Goal: Task Accomplishment & Management: Complete application form

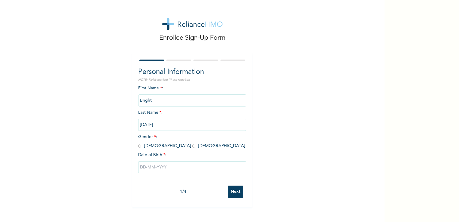
click at [138, 148] on input "radio" at bounding box center [139, 146] width 3 height 6
radio input "true"
click at [149, 165] on input "text" at bounding box center [192, 167] width 108 height 12
select select "7"
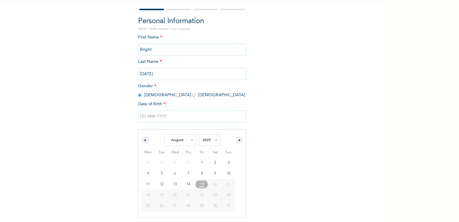
scroll to position [51, 0]
click at [205, 145] on select "2025 2024 2023 2022 2021 2020 2019 2018 2017 2016 2015 2014 2013 2012 2011 2010…" at bounding box center [209, 140] width 21 height 12
select select "2001"
click at [199, 134] on select "2025 2024 2023 2022 2021 2020 2019 2018 2017 2016 2015 2014 2013 2012 2011 2010…" at bounding box center [209, 140] width 21 height 12
click at [184, 143] on select "January February March April May June July August September October November De…" at bounding box center [180, 140] width 32 height 12
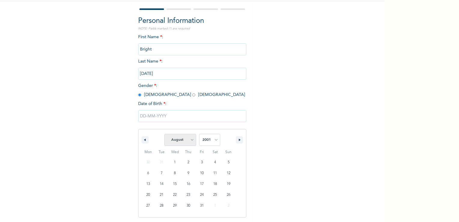
select select "5"
click at [164, 134] on select "January February March April May June July August September October November De…" at bounding box center [180, 140] width 32 height 12
type input "[DATE]"
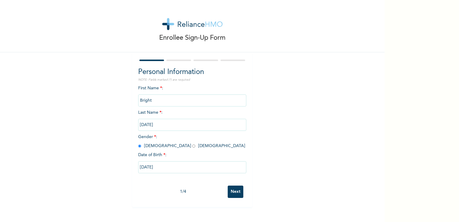
scroll to position [0, 0]
click at [236, 191] on input "Next" at bounding box center [236, 192] width 16 height 12
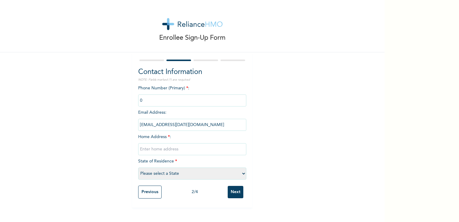
click at [156, 104] on input "phone" at bounding box center [192, 100] width 108 height 12
click at [155, 104] on input "phone" at bounding box center [192, 100] width 108 height 12
drag, startPoint x: 155, startPoint y: 104, endPoint x: 211, endPoint y: 127, distance: 60.0
click at [211, 127] on input "[EMAIL_ADDRESS][DATE][DOMAIN_NAME]" at bounding box center [192, 125] width 108 height 12
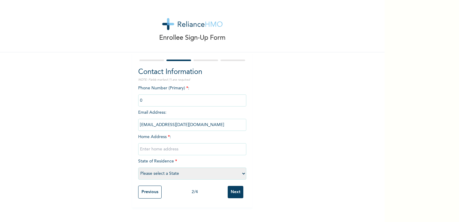
click at [188, 105] on input "phone" at bounding box center [192, 100] width 108 height 12
click at [267, 147] on div "Enrollee Sign-Up Form Contact Information NOTE: Fields marked (*) are required …" at bounding box center [192, 103] width 385 height 207
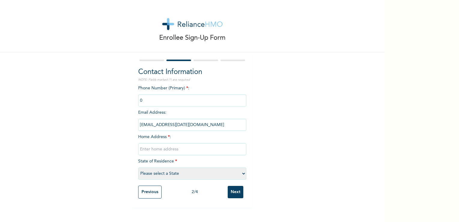
click at [155, 151] on input "text" at bounding box center [192, 149] width 108 height 12
type input "[GEOGRAPHIC_DATA], [GEOGRAPHIC_DATA], [GEOGRAPHIC_DATA]"
click at [162, 176] on select "Please select a State [PERSON_NAME] (FCT) [PERSON_NAME] Ibom [GEOGRAPHIC_DATA] …" at bounding box center [192, 173] width 108 height 12
select select "25"
click at [138, 167] on select "Please select a State [PERSON_NAME] (FCT) [PERSON_NAME] Ibom [GEOGRAPHIC_DATA] …" at bounding box center [192, 173] width 108 height 12
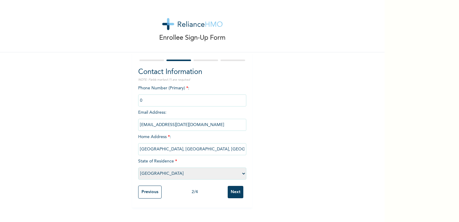
click at [151, 101] on input "phone" at bounding box center [192, 100] width 108 height 12
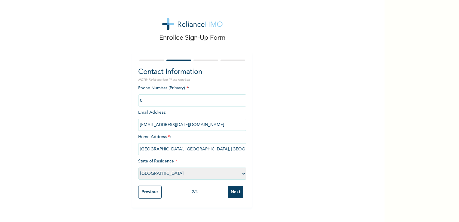
click at [280, 96] on div "Enrollee Sign-Up Form Contact Information NOTE: Fields marked (*) are required …" at bounding box center [192, 103] width 385 height 207
click at [208, 103] on input "phone" at bounding box center [192, 100] width 108 height 12
click at [229, 192] on input "Next" at bounding box center [236, 192] width 16 height 12
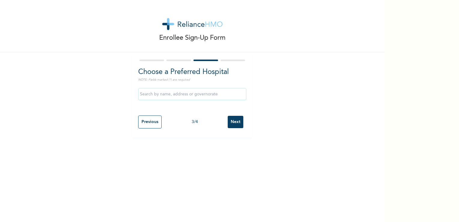
click at [188, 93] on input "text" at bounding box center [192, 94] width 108 height 12
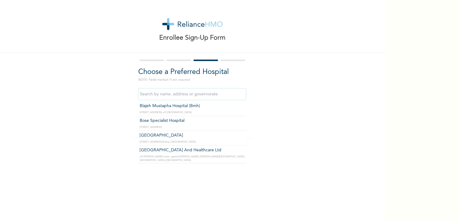
scroll to position [819, 0]
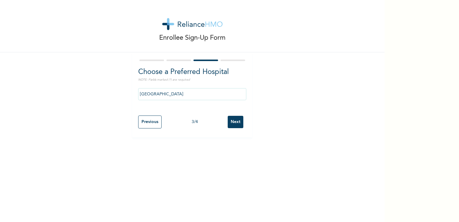
click at [211, 100] on div "[GEOGRAPHIC_DATA]" at bounding box center [192, 94] width 108 height 18
drag, startPoint x: 211, startPoint y: 100, endPoint x: 196, endPoint y: 93, distance: 16.0
click at [196, 93] on input "[GEOGRAPHIC_DATA]" at bounding box center [192, 94] width 108 height 12
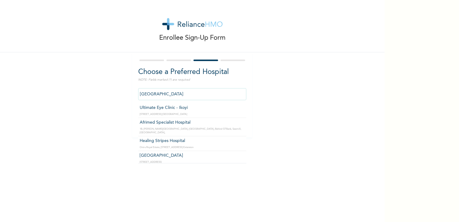
click at [196, 93] on input "[GEOGRAPHIC_DATA]" at bounding box center [192, 94] width 108 height 12
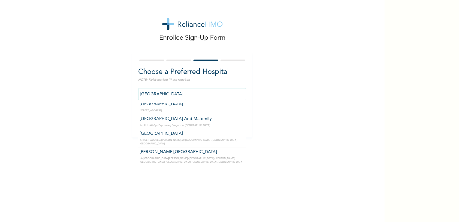
click at [195, 96] on input "[GEOGRAPHIC_DATA]" at bounding box center [192, 94] width 108 height 12
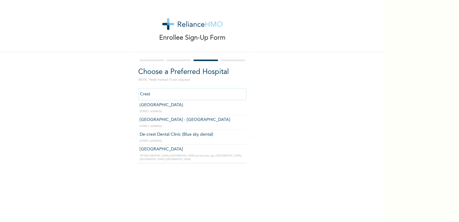
scroll to position [0, 0]
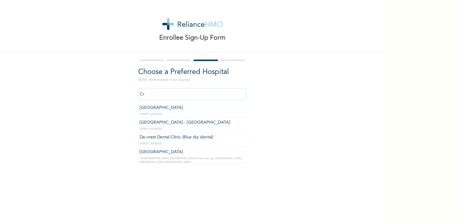
type input "C"
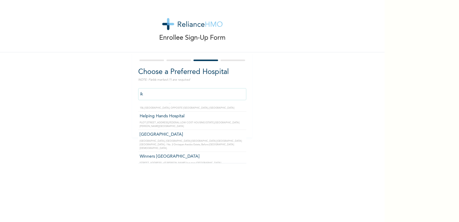
type input "i"
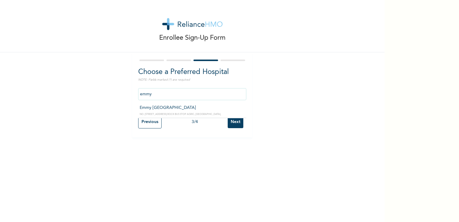
scroll to position [0, 0]
type input "Emmy [GEOGRAPHIC_DATA]"
click at [228, 122] on input "Next" at bounding box center [236, 122] width 16 height 12
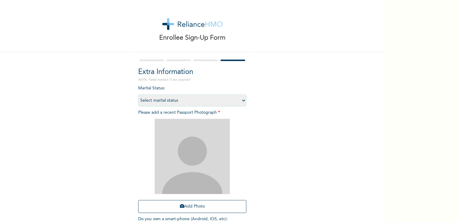
click at [210, 99] on select "Select marital status [DEMOGRAPHIC_DATA] Married [DEMOGRAPHIC_DATA] Widow/[DEMO…" at bounding box center [192, 100] width 108 height 12
click at [138, 94] on select "Select marital status [DEMOGRAPHIC_DATA] Married [DEMOGRAPHIC_DATA] Widow/[DEMO…" at bounding box center [192, 100] width 108 height 12
drag, startPoint x: 184, startPoint y: 103, endPoint x: 170, endPoint y: 121, distance: 23.3
click at [170, 121] on div "Marital Status : Select marital status [DEMOGRAPHIC_DATA] Married [DEMOGRAPHIC_…" at bounding box center [192, 159] width 108 height 149
click at [138, 94] on select "Select marital status [DEMOGRAPHIC_DATA] Married [DEMOGRAPHIC_DATA] Widow/[DEMO…" at bounding box center [192, 100] width 108 height 12
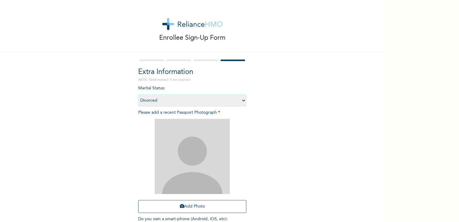
select select "4"
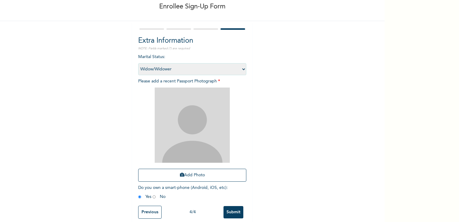
scroll to position [41, 0]
